Goal: Download file/media

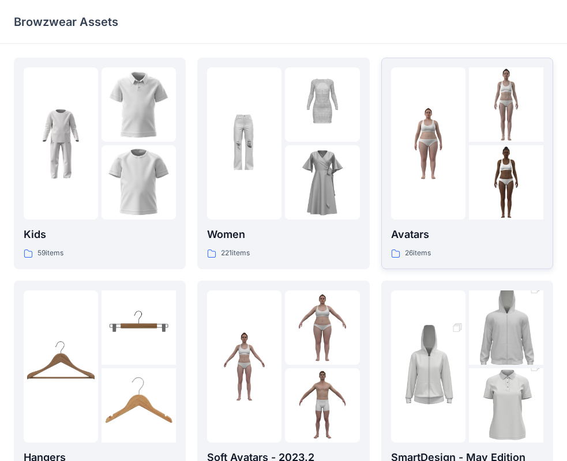
click at [442, 176] on img at bounding box center [428, 144] width 74 height 74
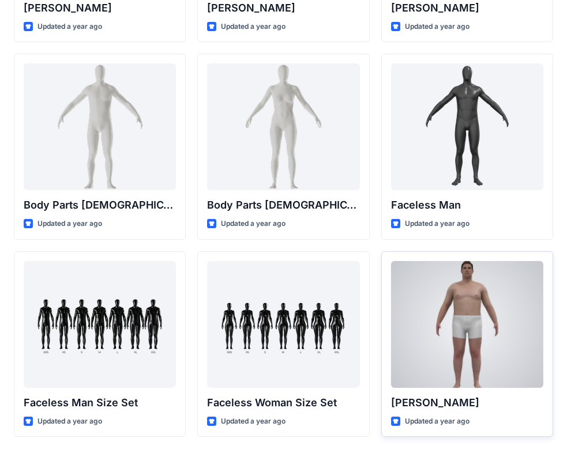
scroll to position [403, 0]
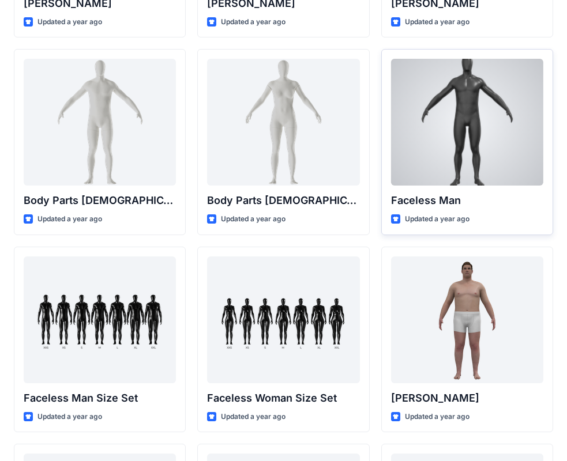
click at [466, 188] on div "Faceless Man Updated a year ago" at bounding box center [467, 142] width 172 height 186
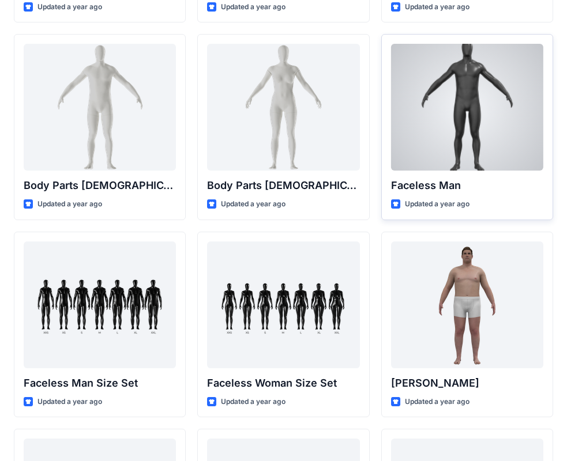
scroll to position [346, 0]
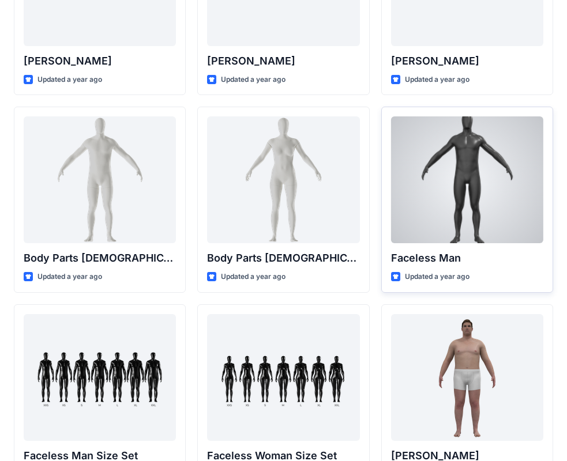
click at [457, 166] on div at bounding box center [467, 179] width 152 height 127
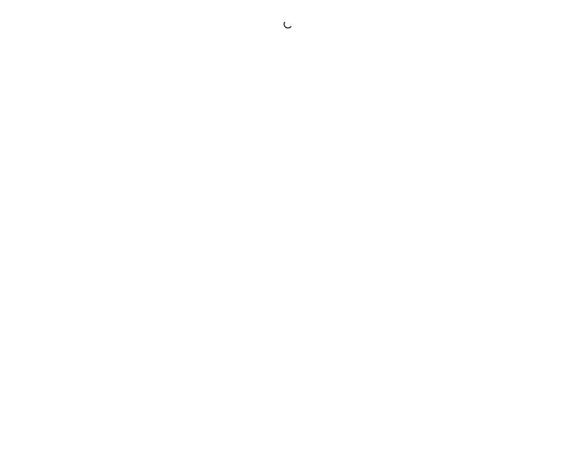
click at [457, 166] on div at bounding box center [288, 230] width 576 height 461
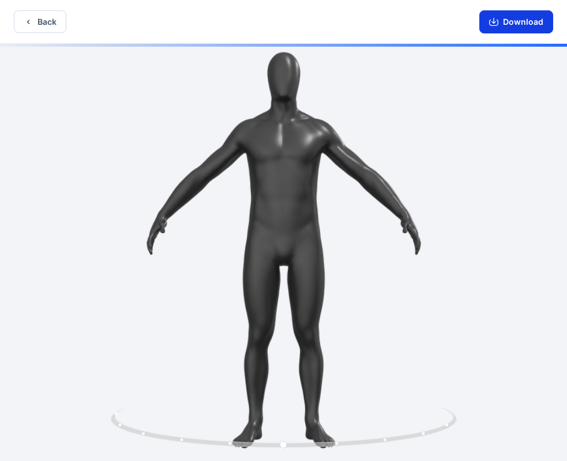
click at [511, 23] on button "Download" at bounding box center [516, 21] width 74 height 23
click at [53, 24] on button "Back" at bounding box center [40, 21] width 52 height 22
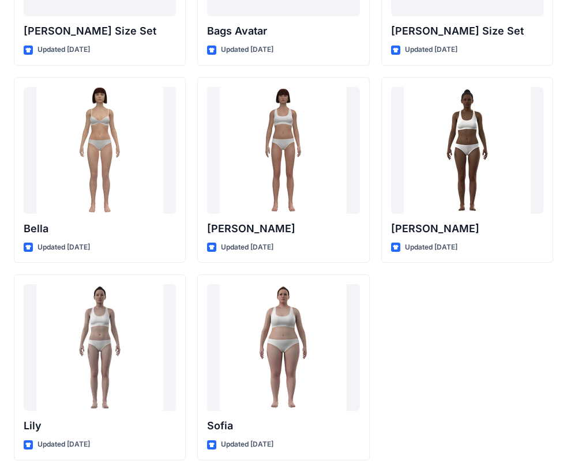
scroll to position [1376, 0]
